Goal: Task Accomplishment & Management: Manage account settings

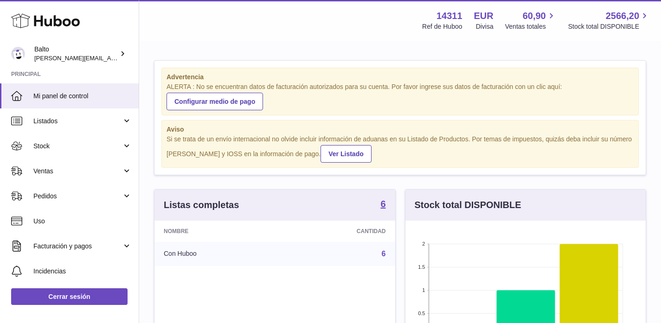
scroll to position [145, 240]
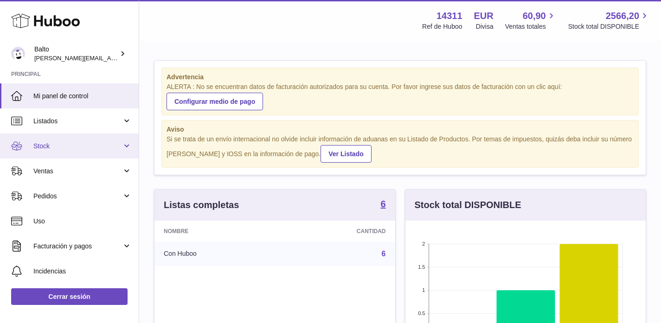
click at [81, 145] on span "Stock" at bounding box center [77, 146] width 89 height 9
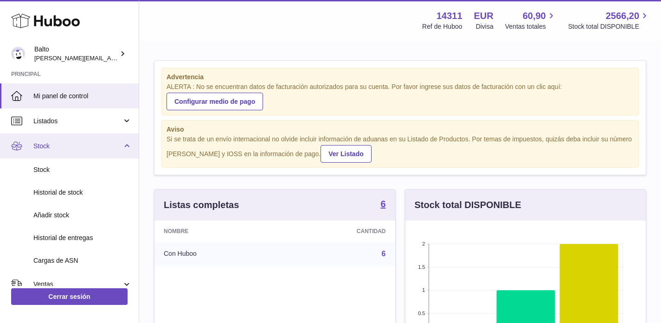
click at [86, 145] on span "Stock" at bounding box center [77, 146] width 89 height 9
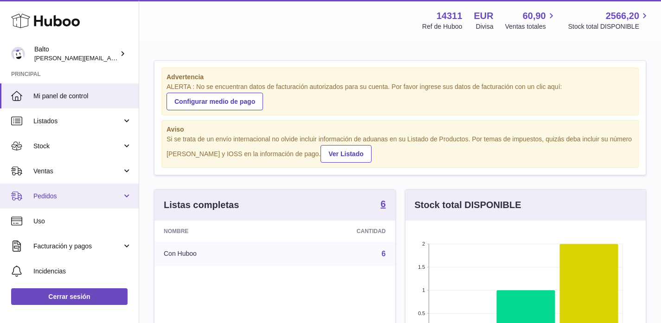
click at [91, 197] on span "Pedidos" at bounding box center [77, 196] width 89 height 9
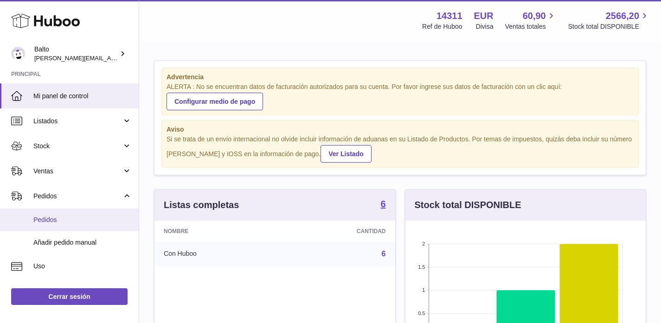
click at [77, 226] on link "Pedidos" at bounding box center [69, 220] width 139 height 23
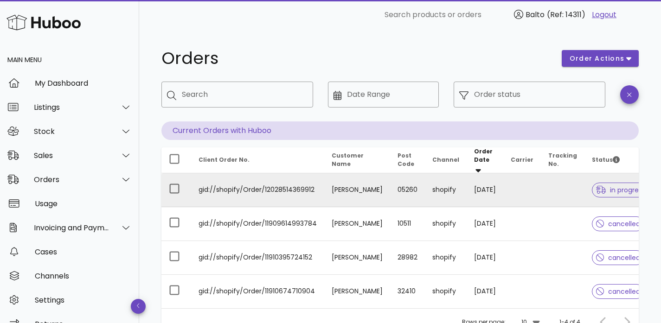
click at [390, 193] on td "05260" at bounding box center [407, 191] width 35 height 34
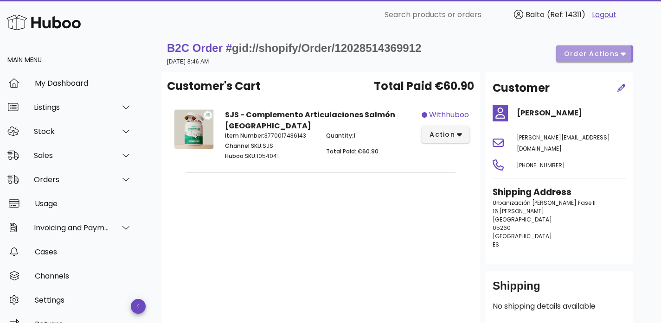
click at [619, 54] on span "order actions" at bounding box center [595, 54] width 62 height 10
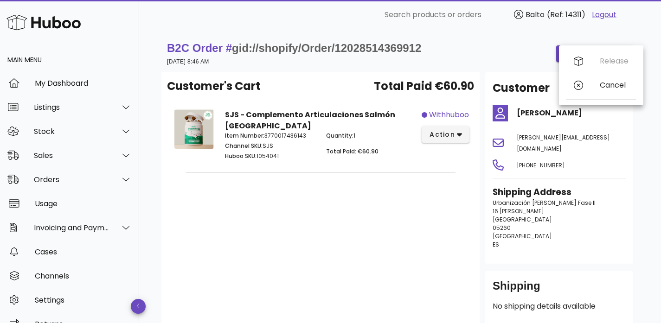
click at [461, 49] on div "B2C Order # gid://shopify/Order/12028514369912 [DATE] 8:46 AM order actions" at bounding box center [400, 54] width 466 height 26
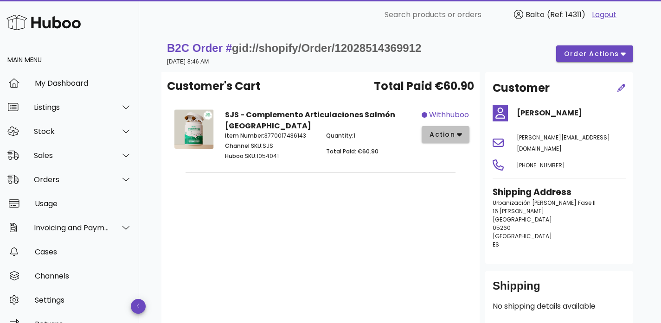
click at [454, 136] on span "action" at bounding box center [442, 135] width 26 height 10
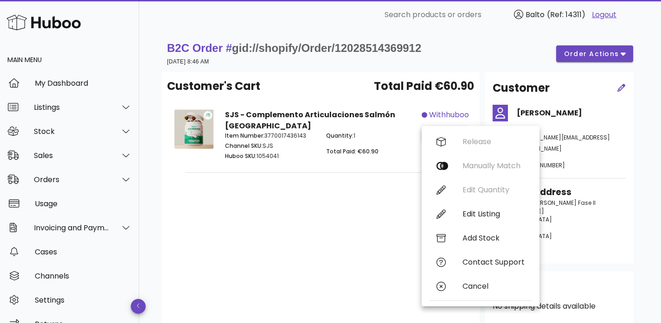
click at [476, 143] on div "Release Manually Match Edit Quantity Edit Listing Add Stock Contact Support Can…" at bounding box center [480, 216] width 103 height 173
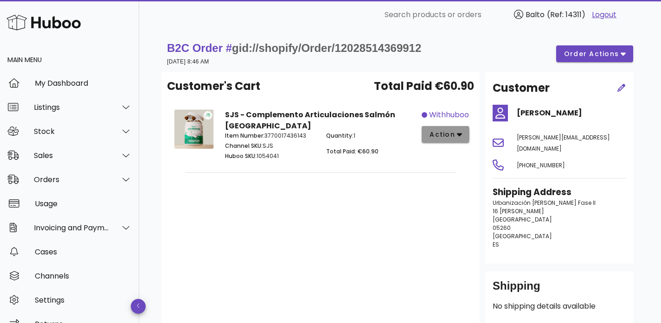
click at [447, 127] on button "action" at bounding box center [446, 134] width 48 height 17
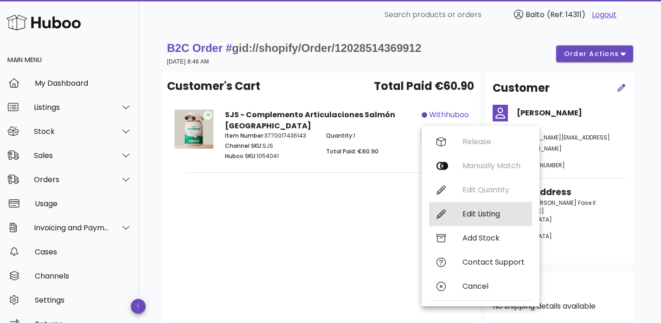
click at [503, 209] on div "Edit Listing" at bounding box center [480, 214] width 103 height 24
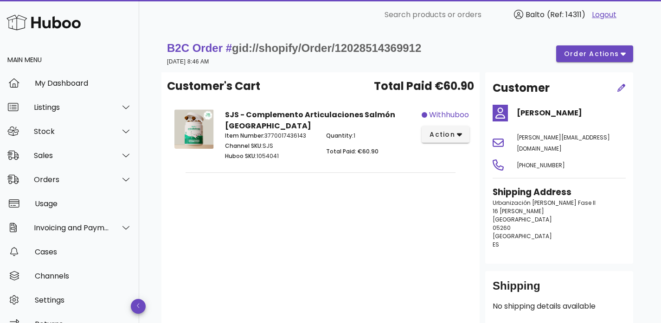
click at [504, 216] on span "[GEOGRAPHIC_DATA]" at bounding box center [522, 220] width 59 height 8
click at [615, 50] on span "order actions" at bounding box center [592, 54] width 56 height 10
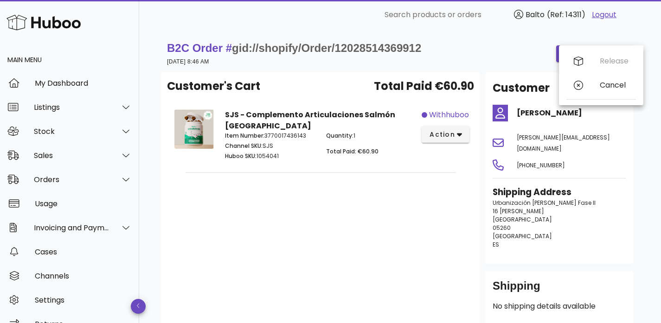
click at [427, 55] on div "B2C Order # gid://shopify/Order/12028514369912 [DATE] 8:46 AM order actions" at bounding box center [400, 54] width 466 height 26
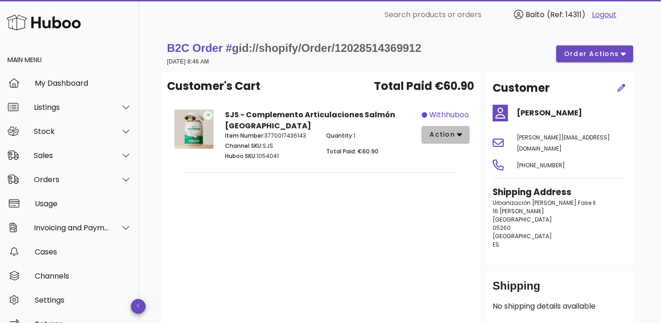
click at [457, 133] on icon "button" at bounding box center [459, 134] width 5 height 8
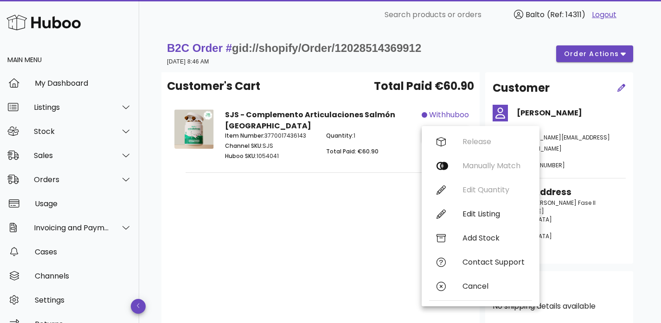
click at [368, 281] on div "Customer's Cart Total Paid €60.90 SJS - Complemento Articulaciones Salmón Españ…" at bounding box center [320, 199] width 318 height 255
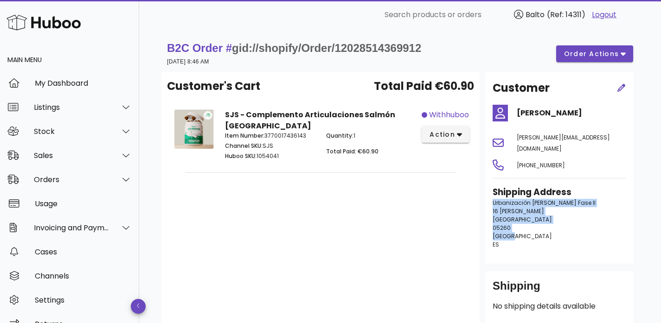
drag, startPoint x: 509, startPoint y: 223, endPoint x: 492, endPoint y: 194, distance: 33.0
click at [492, 194] on div "Shipping Address [STREET_ADDRESS][PERSON_NAME][PERSON_NAME] ES" at bounding box center [559, 222] width 144 height 82
copy p "Urbanización [PERSON_NAME] Fase II 16 [PERSON_NAME][GEOGRAPHIC_DATA] 05260 [GEO…"
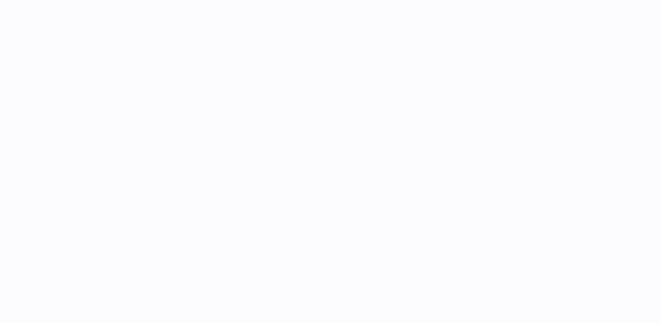
select select
select select "****"
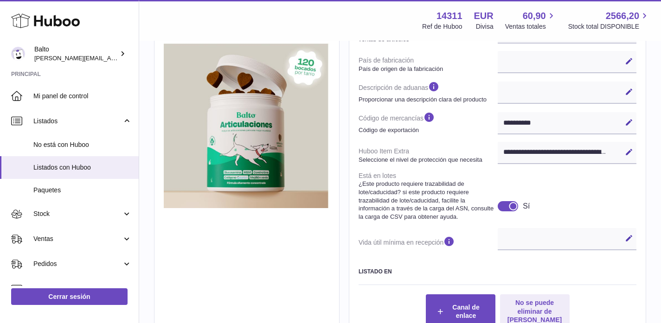
scroll to position [365, 0]
